Goal: Information Seeking & Learning: Learn about a topic

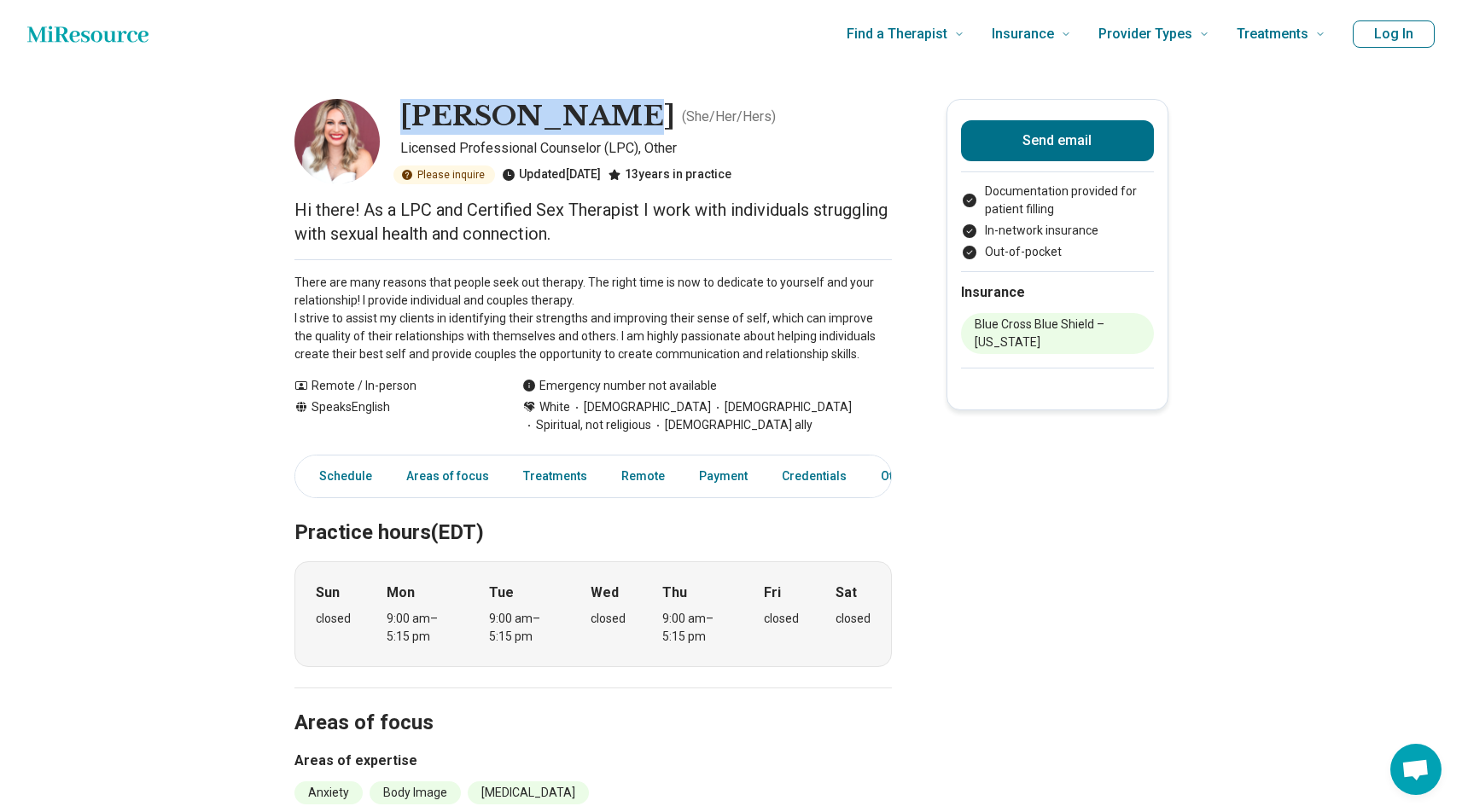
click at [408, 110] on h1 "[PERSON_NAME]" at bounding box center [537, 117] width 275 height 36
copy h1 "[PERSON_NAME]"
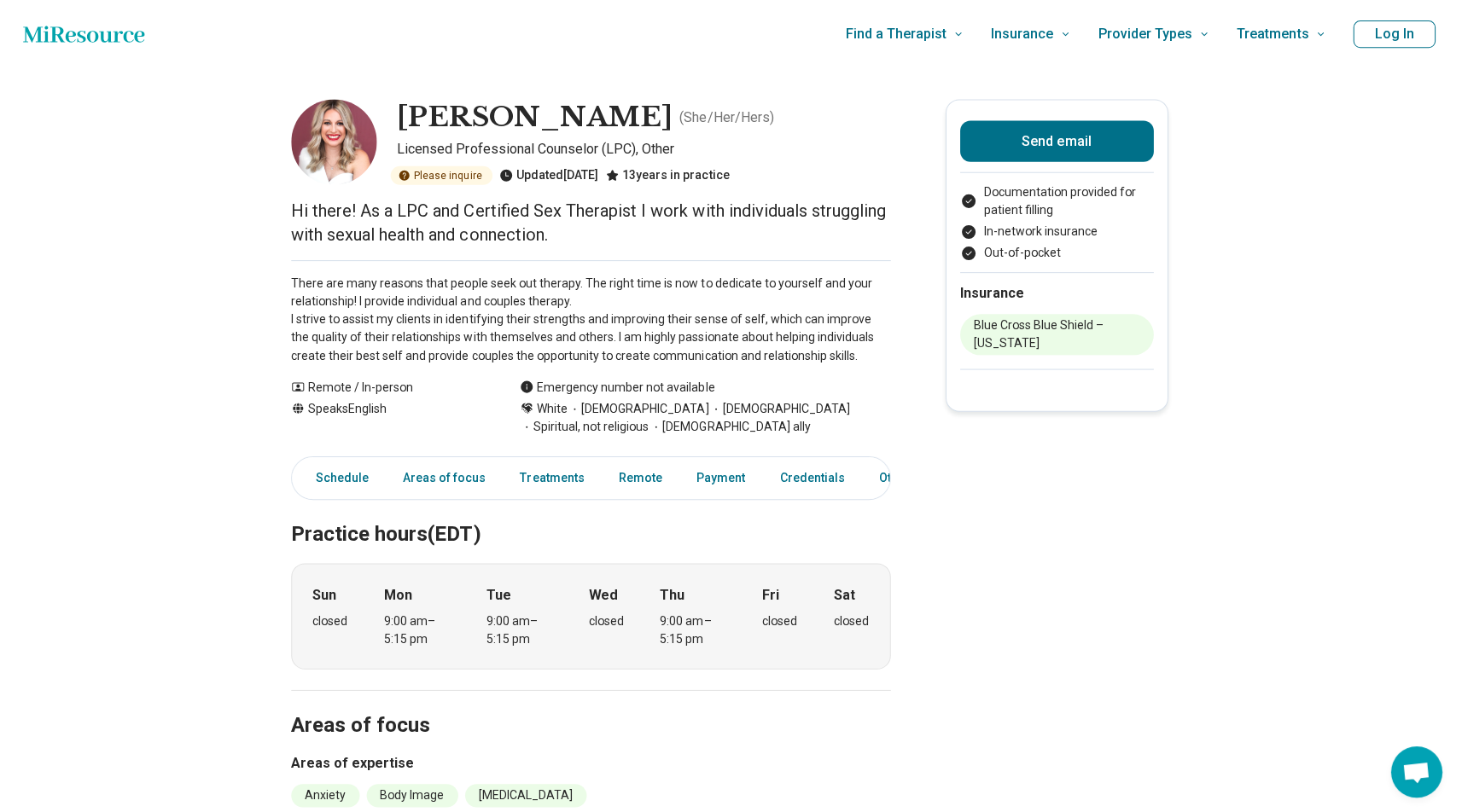
click at [549, 457] on div "Schedule Areas of focus Treatments Remote Payment Credentials Other" at bounding box center [593, 476] width 598 height 43
click at [540, 477] on link "Treatments" at bounding box center [554, 476] width 84 height 35
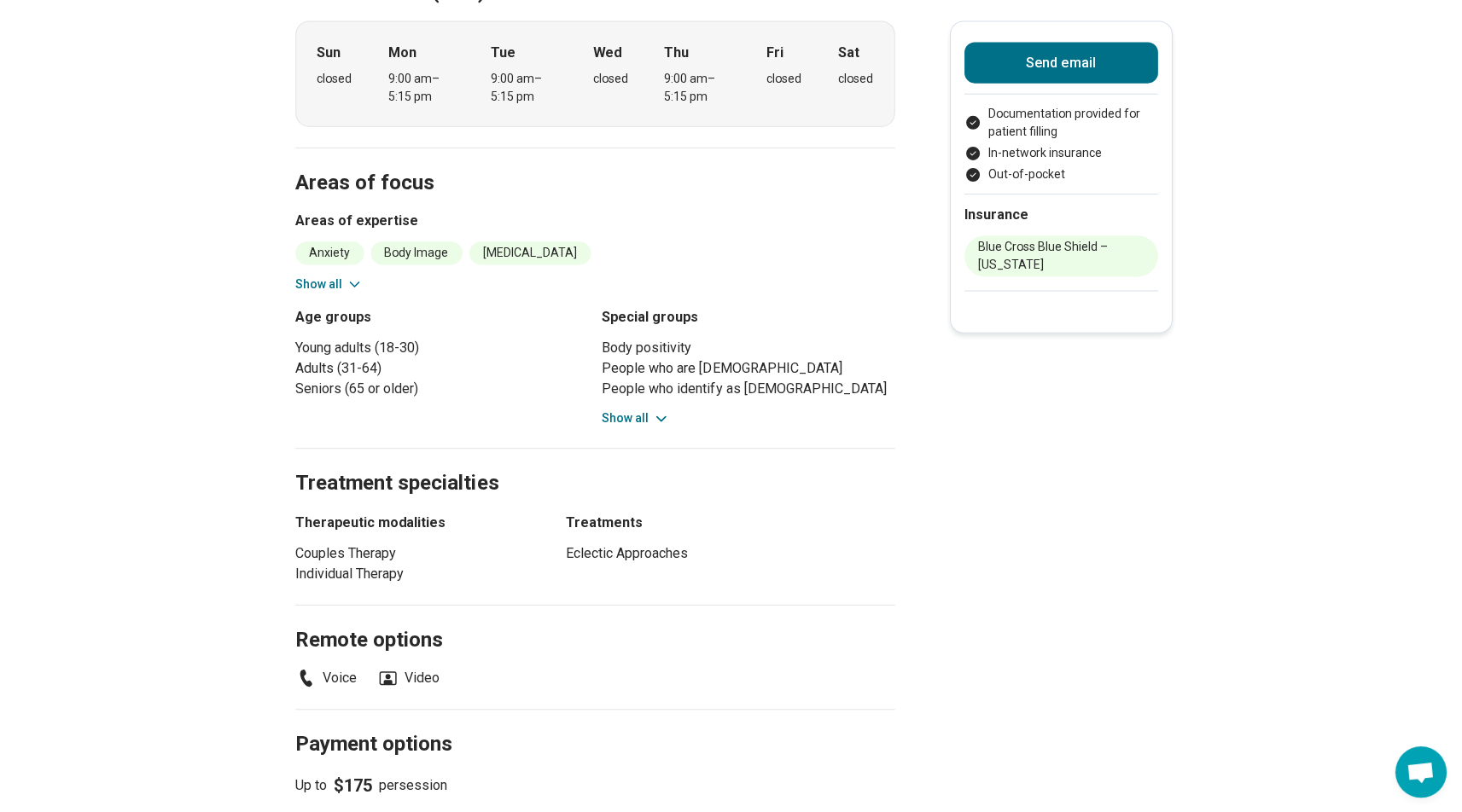
scroll to position [348, 0]
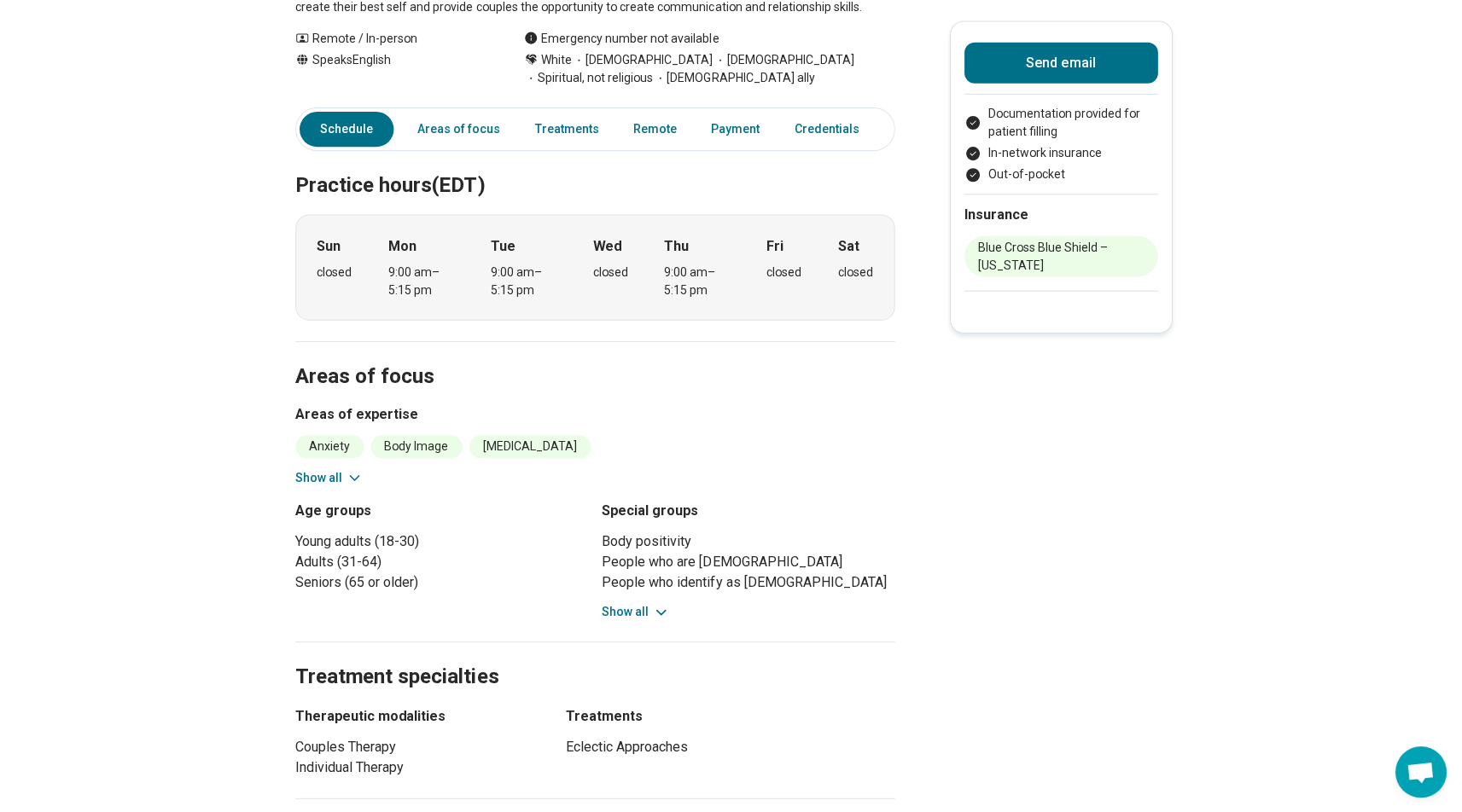
click at [642, 605] on button "Show all" at bounding box center [633, 609] width 67 height 18
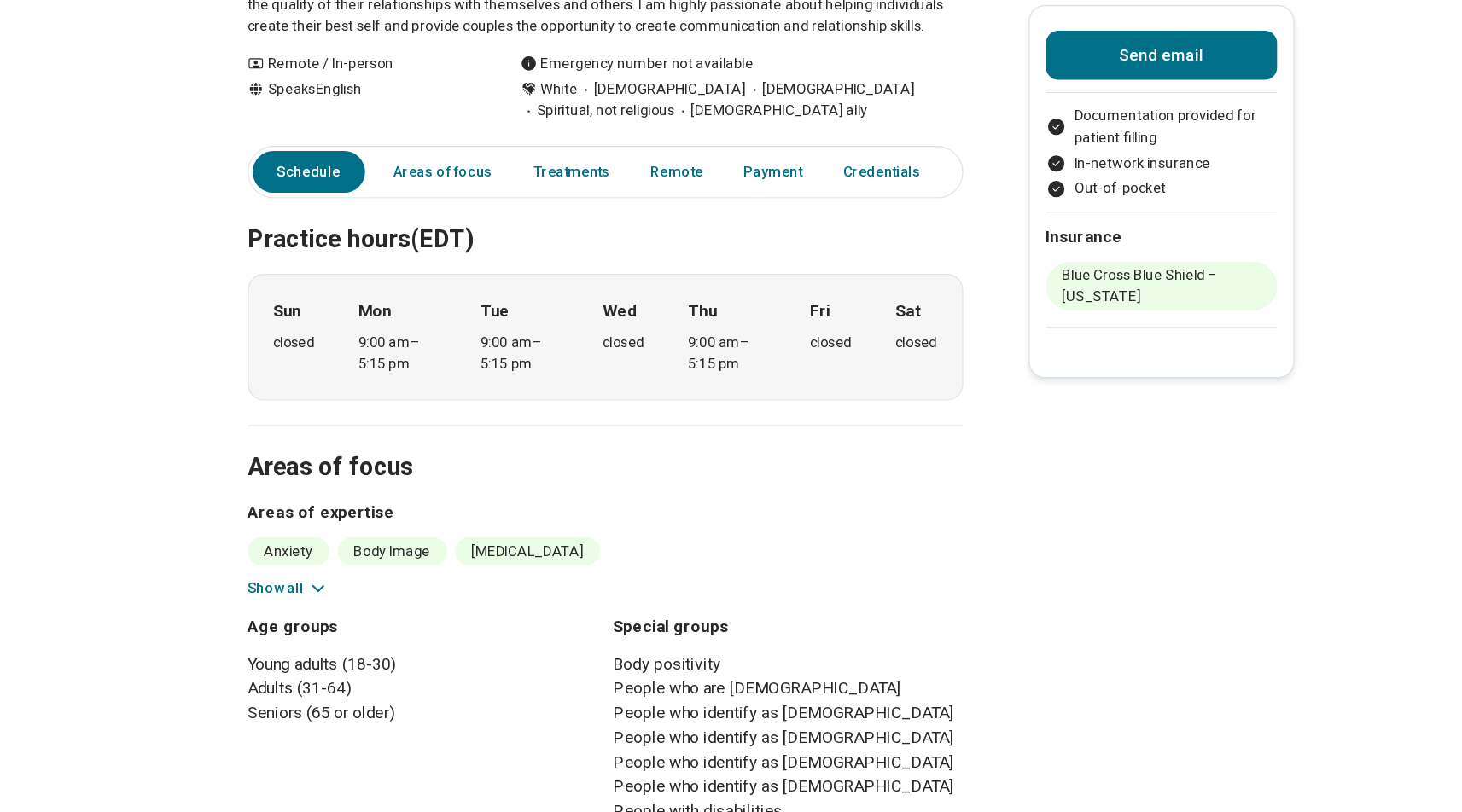
scroll to position [286, 0]
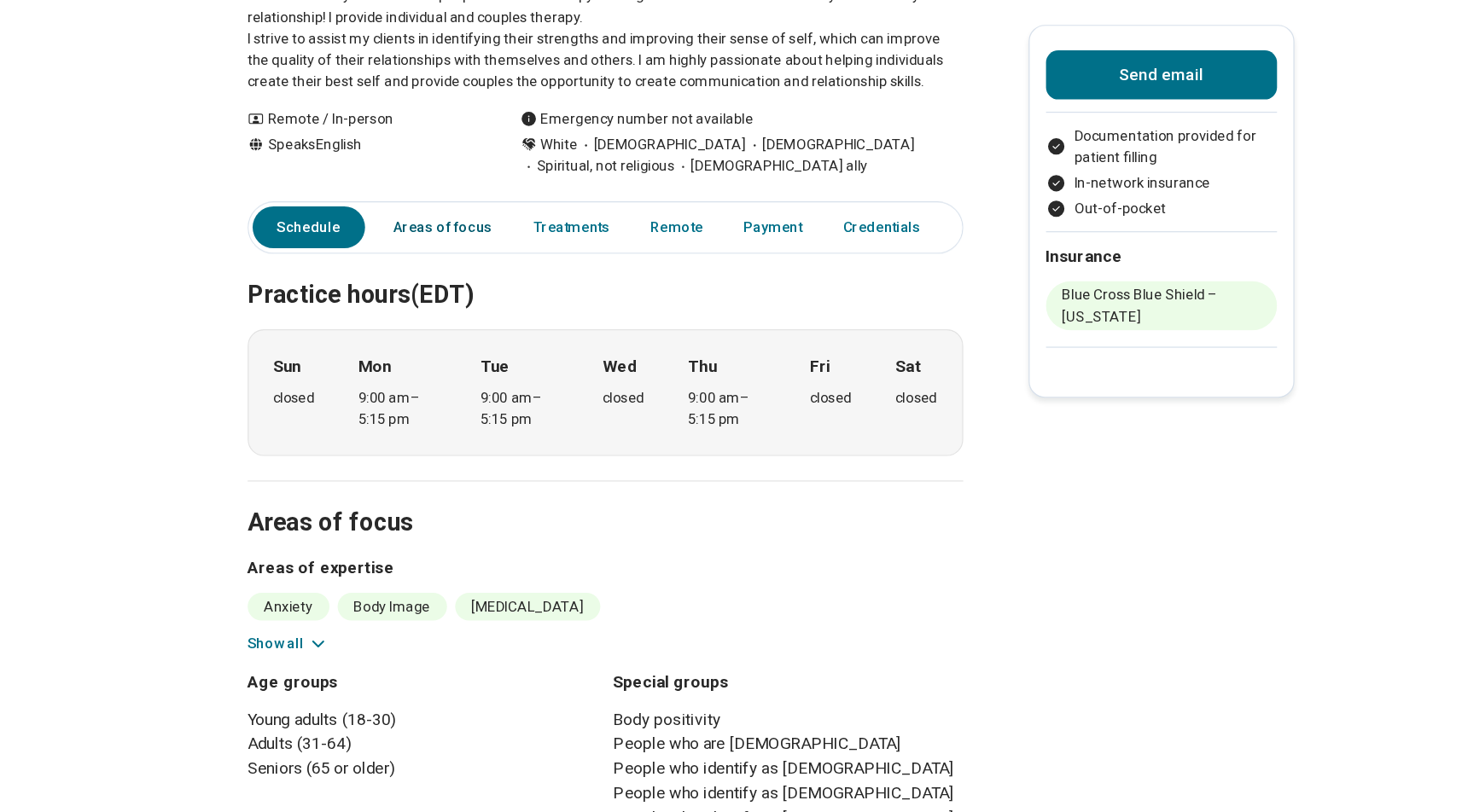
click at [407, 199] on link "Areas of focus" at bounding box center [458, 189] width 103 height 35
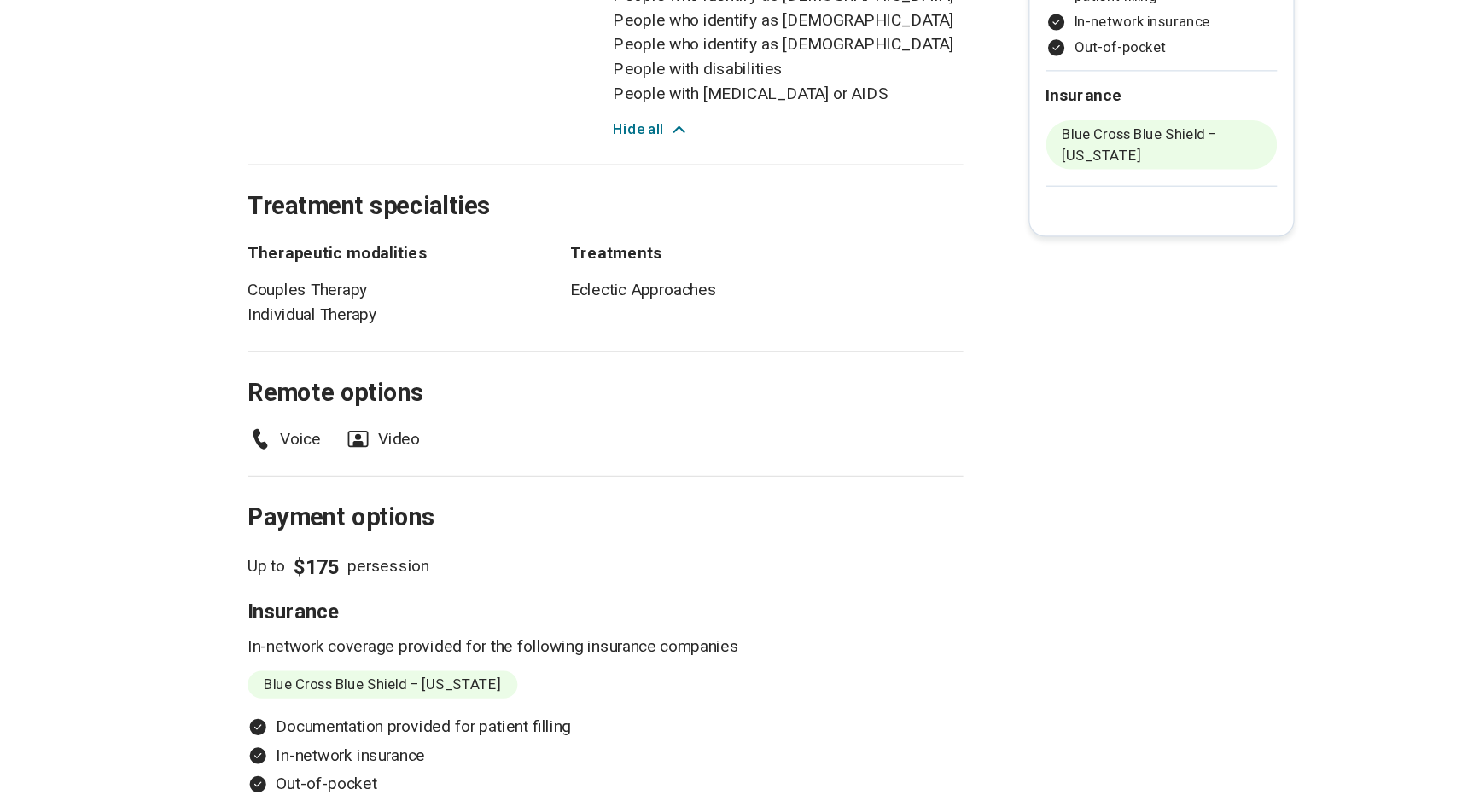
scroll to position [823, 0]
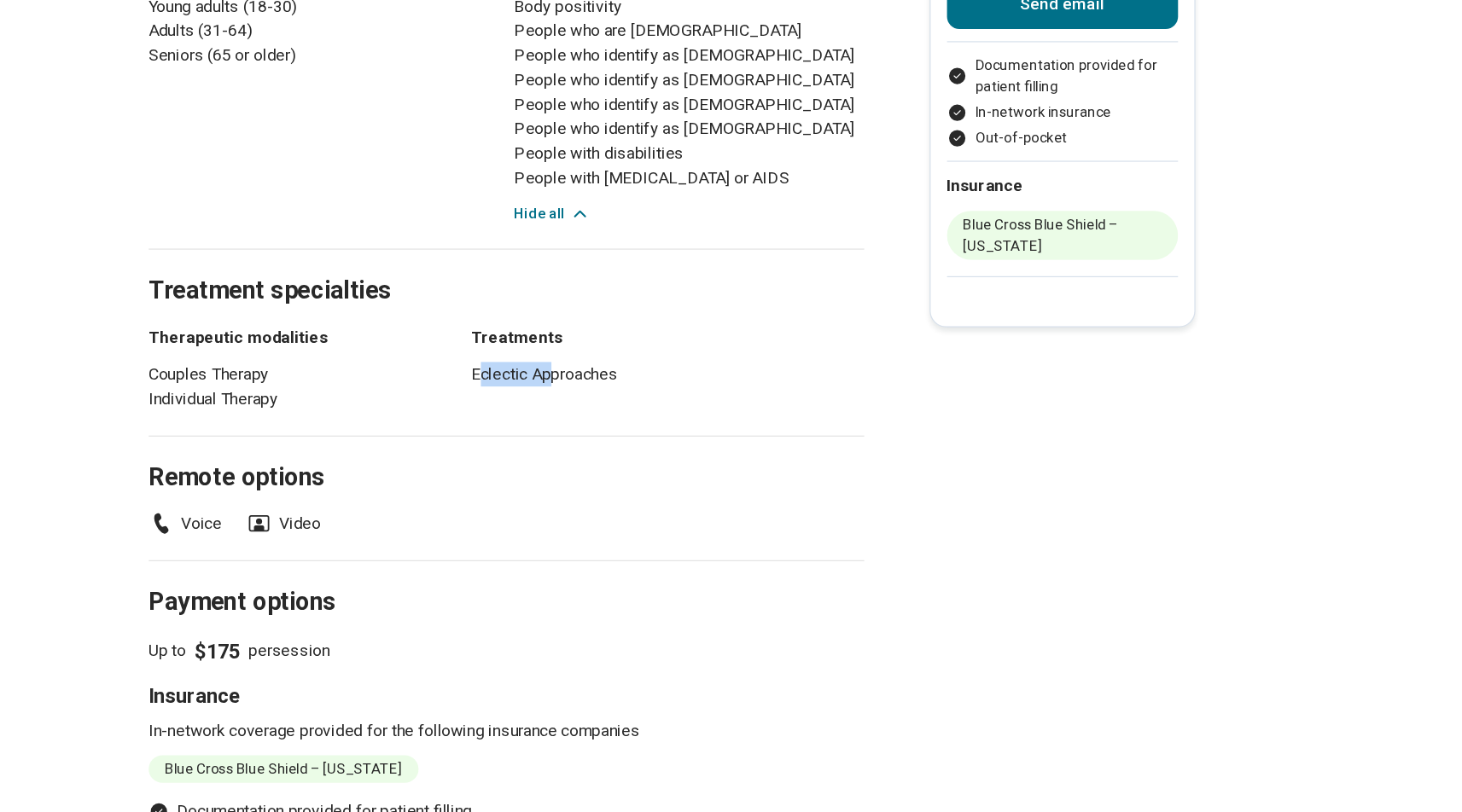
drag, startPoint x: 398, startPoint y: 311, endPoint x: 459, endPoint y: 313, distance: 61.0
click at [565, 361] on li "Eclectic Approaches" at bounding box center [728, 371] width 328 height 21
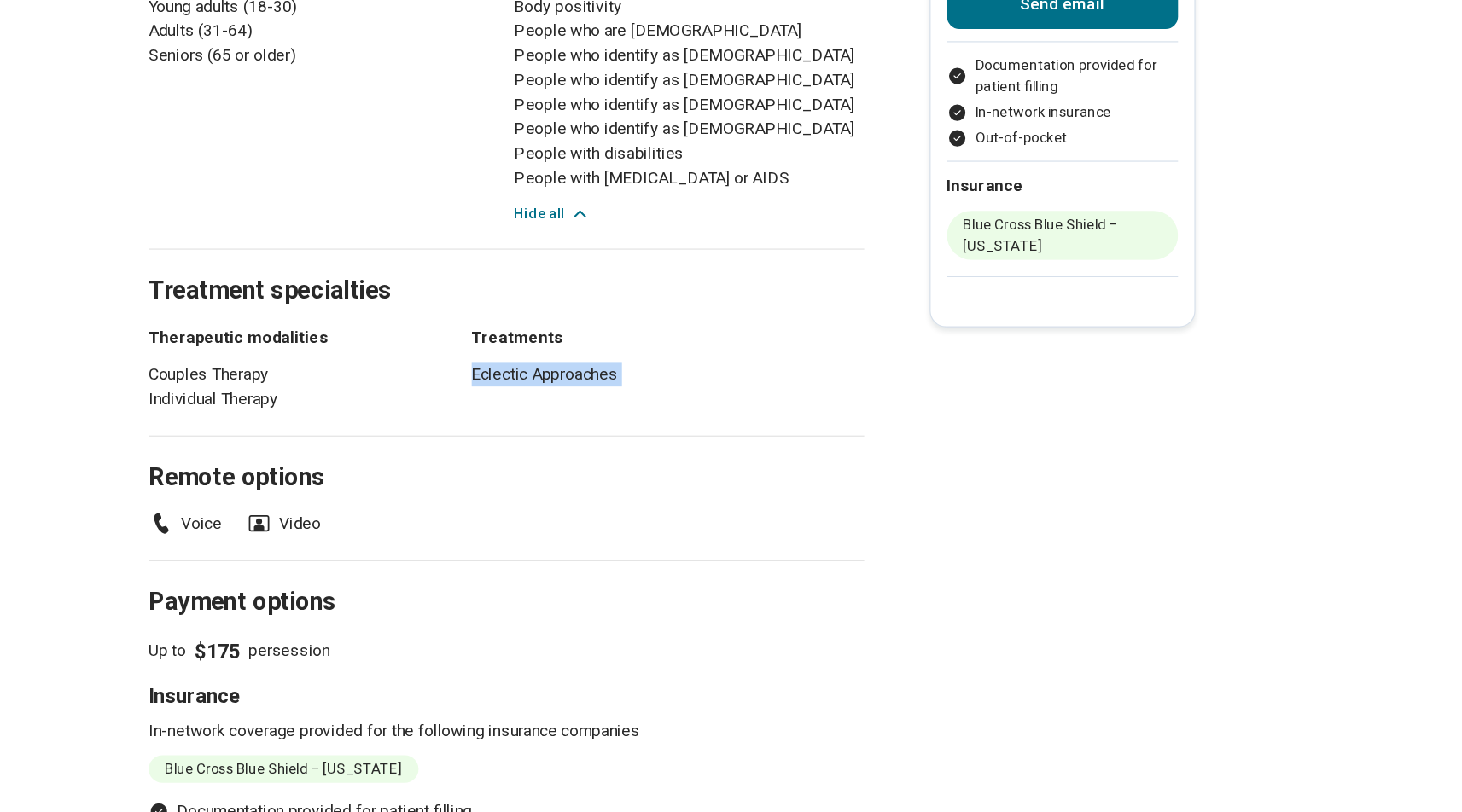
click at [565, 361] on li "Eclectic Approaches" at bounding box center [728, 371] width 328 height 21
drag, startPoint x: 393, startPoint y: 310, endPoint x: 513, endPoint y: 310, distance: 120.0
click at [565, 361] on li "Eclectic Approaches" at bounding box center [728, 371] width 328 height 21
copy li "Eclectic Approaches"
